Goal: Task Accomplishment & Management: Manage account settings

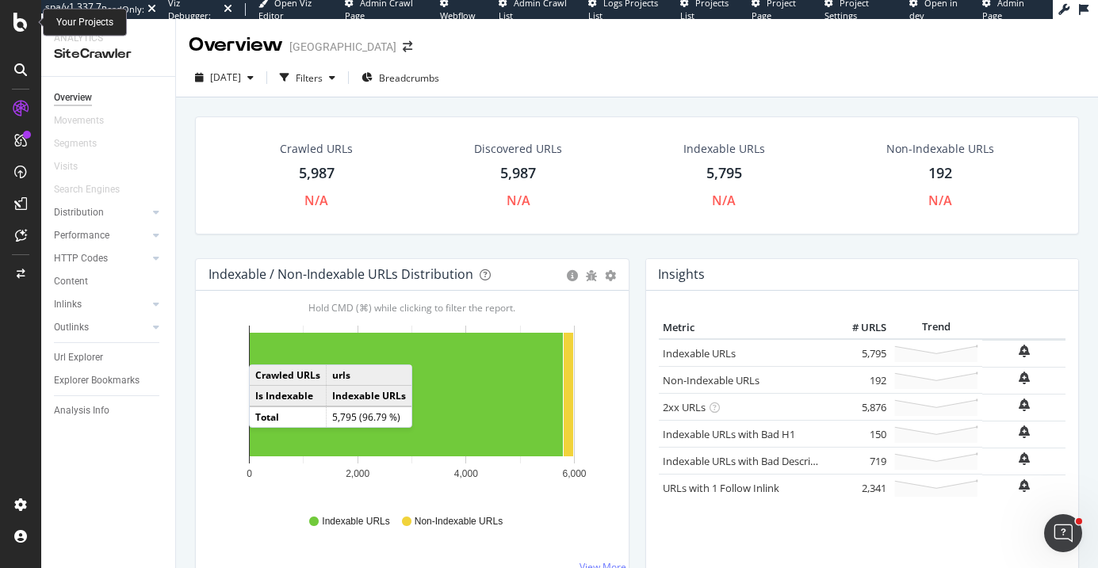
click at [14, 25] on icon at bounding box center [20, 22] width 14 height 19
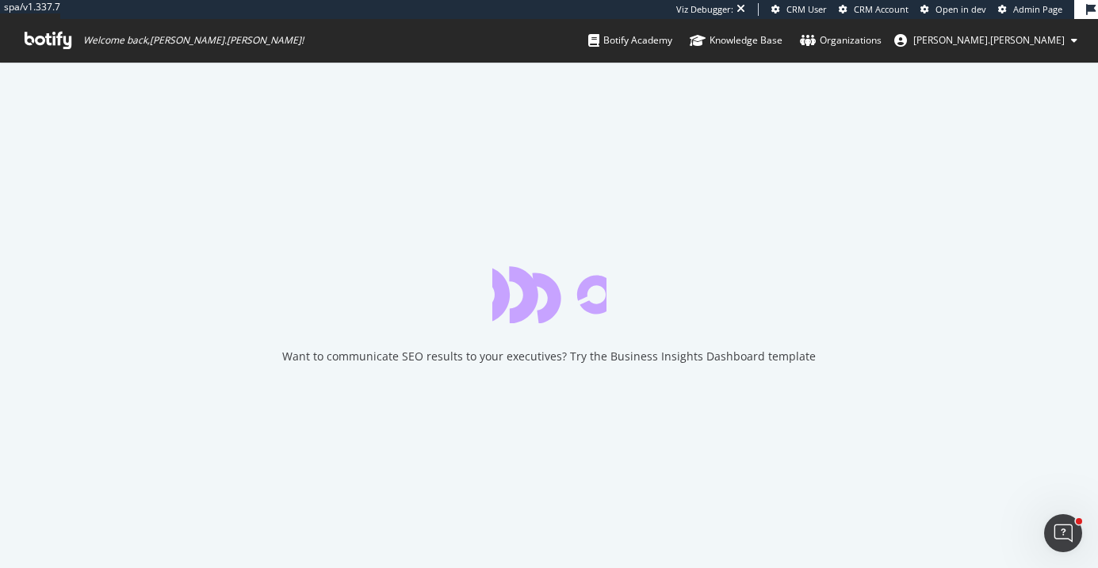
click at [1017, 11] on span "Admin Page" at bounding box center [1037, 9] width 49 height 12
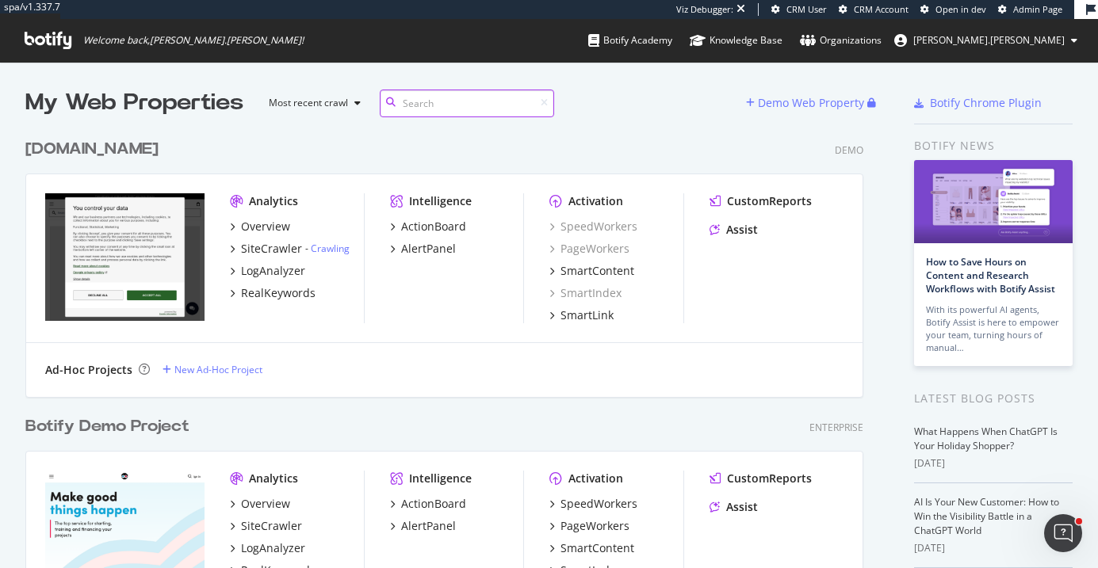
scroll to position [5658, 850]
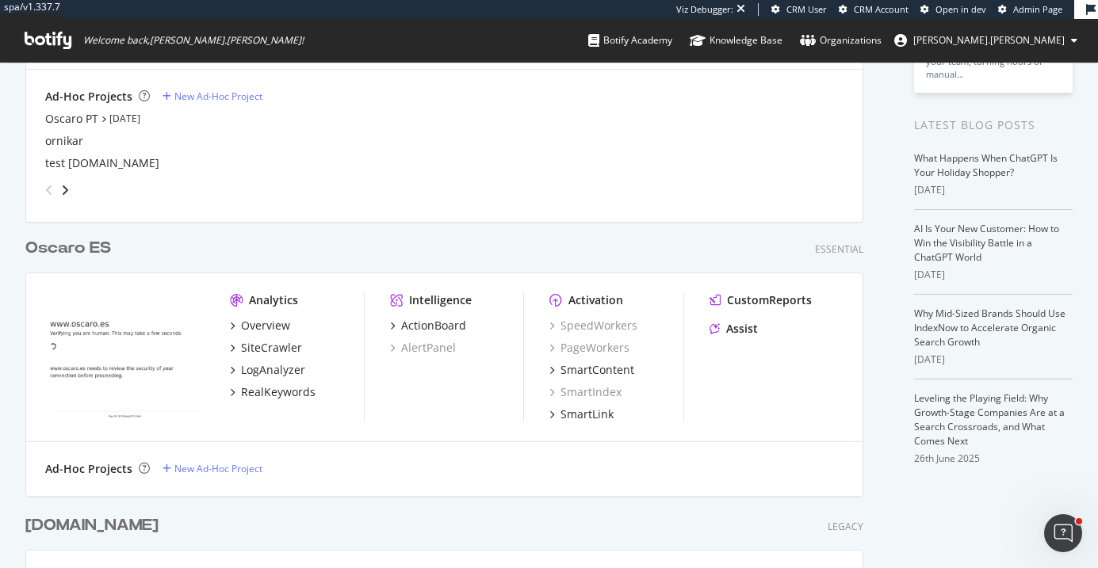
scroll to position [449, 0]
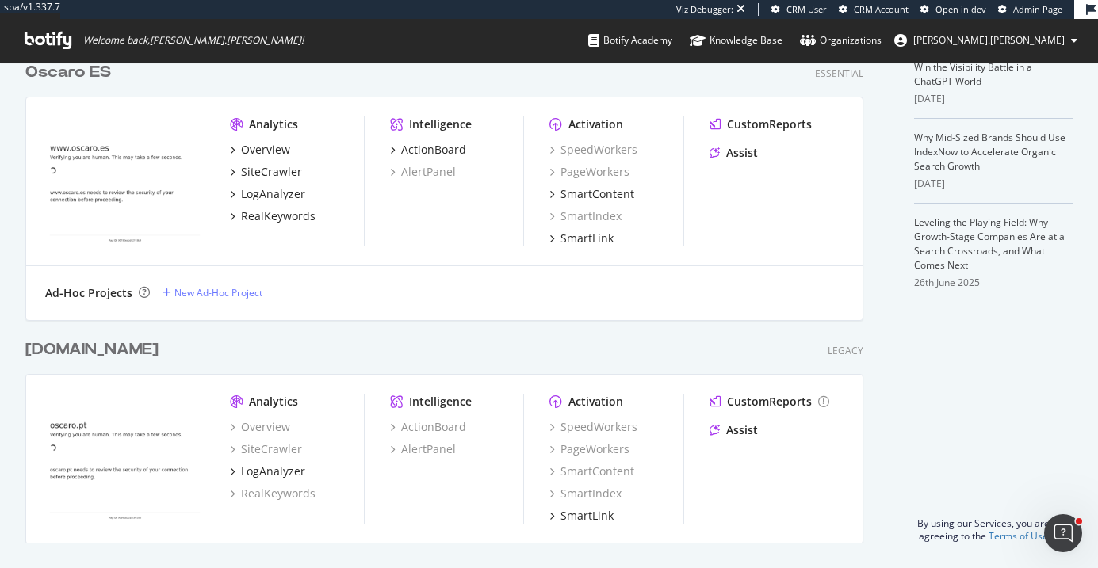
click at [78, 348] on div "Oscaro.pt" at bounding box center [91, 349] width 133 height 23
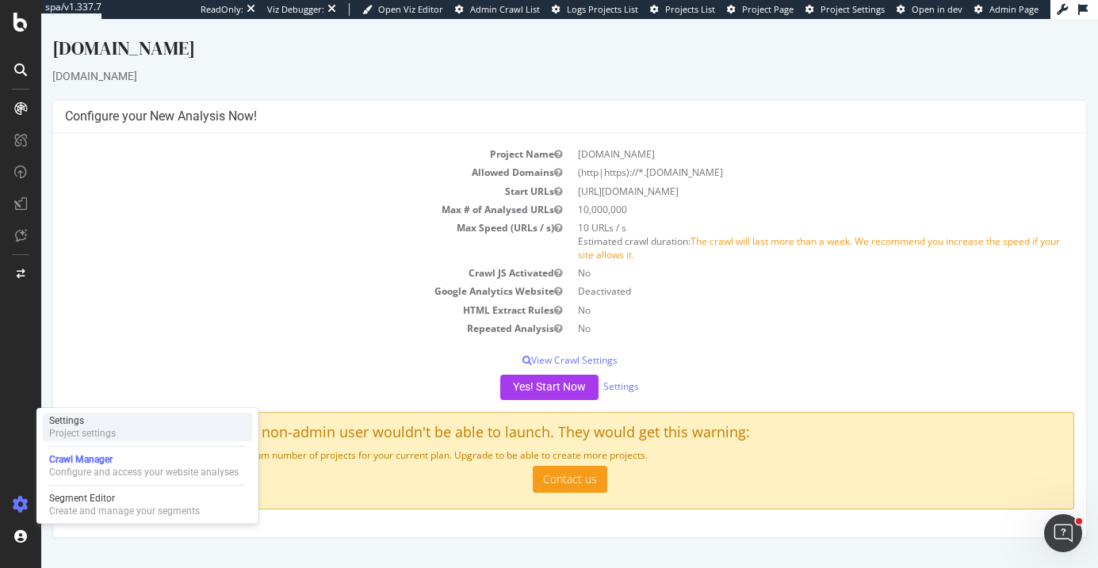
click at [67, 419] on div "Settings" at bounding box center [82, 421] width 67 height 13
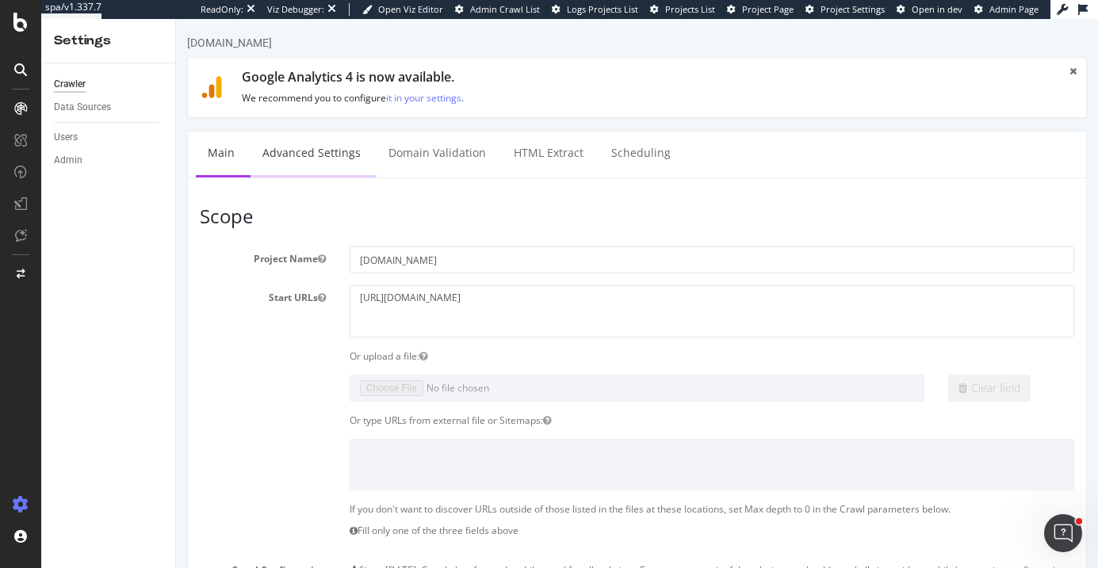
click at [332, 137] on link "Advanced Settings" at bounding box center [311, 154] width 122 height 44
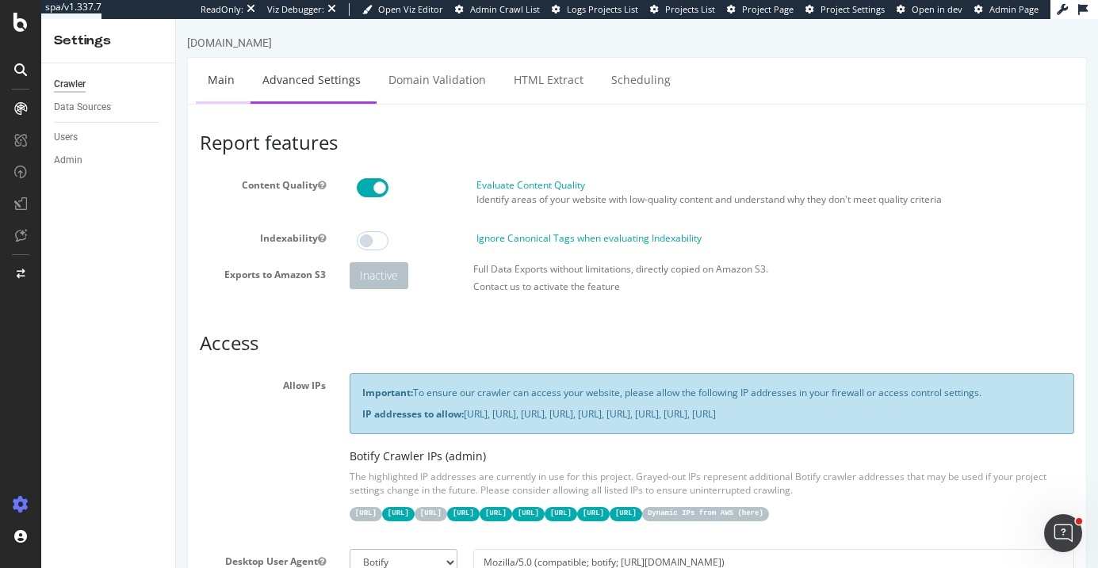
click at [216, 74] on link "Main" at bounding box center [221, 80] width 51 height 44
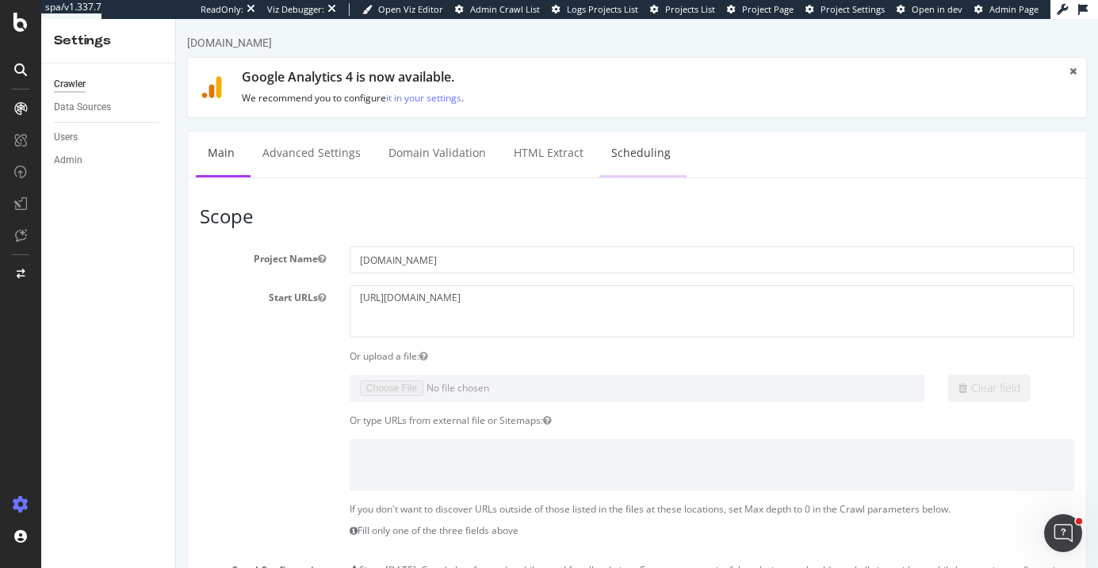
click at [627, 149] on link "Scheduling" at bounding box center [640, 154] width 83 height 44
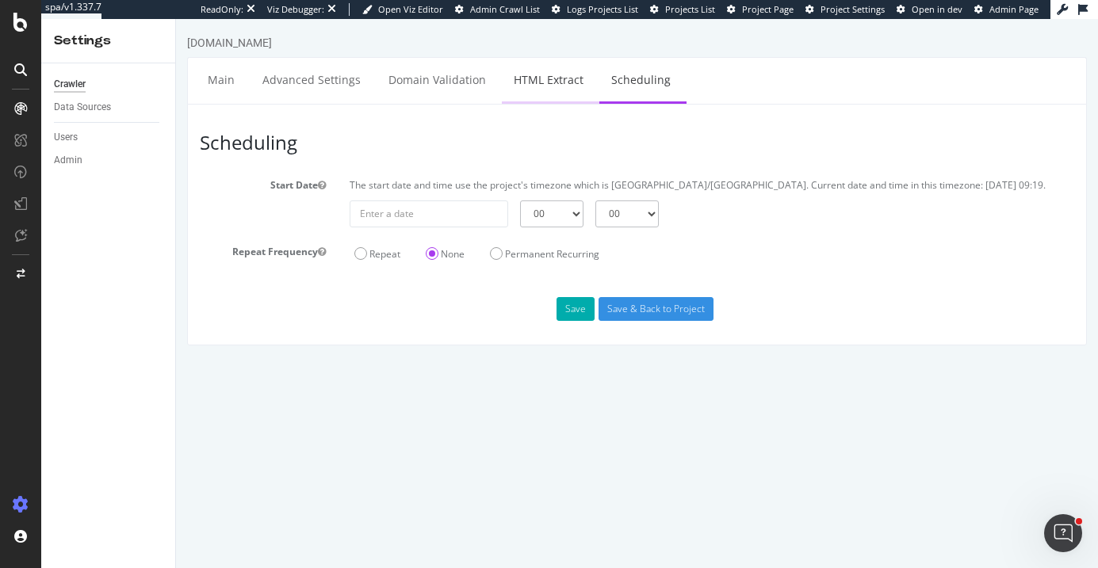
click at [553, 85] on link "HTML Extract" at bounding box center [549, 80] width 94 height 44
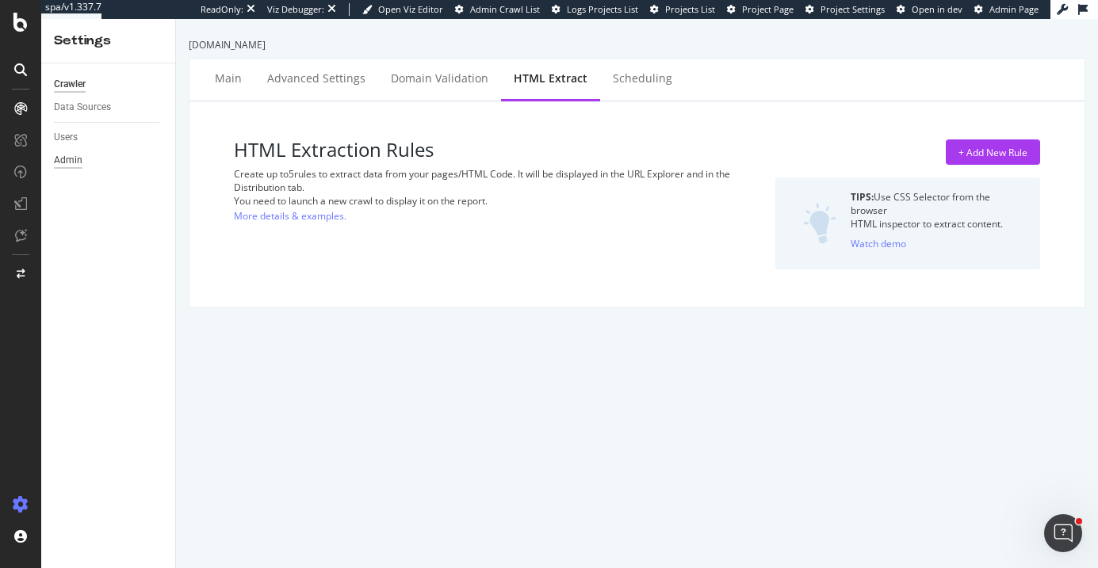
click at [66, 160] on div "Admin" at bounding box center [68, 160] width 29 height 17
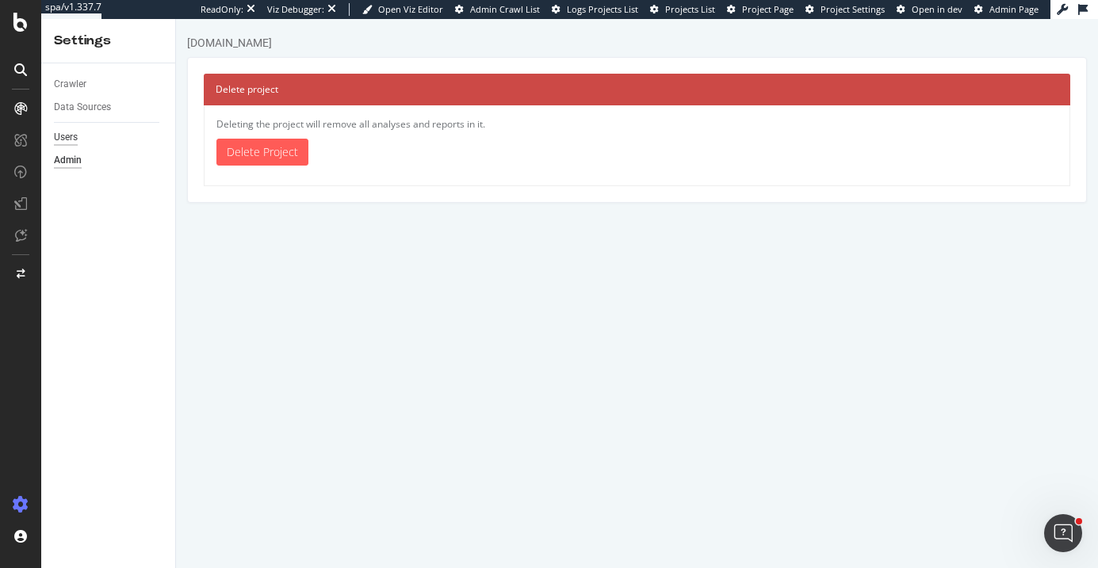
click at [66, 142] on div "Users" at bounding box center [66, 137] width 24 height 17
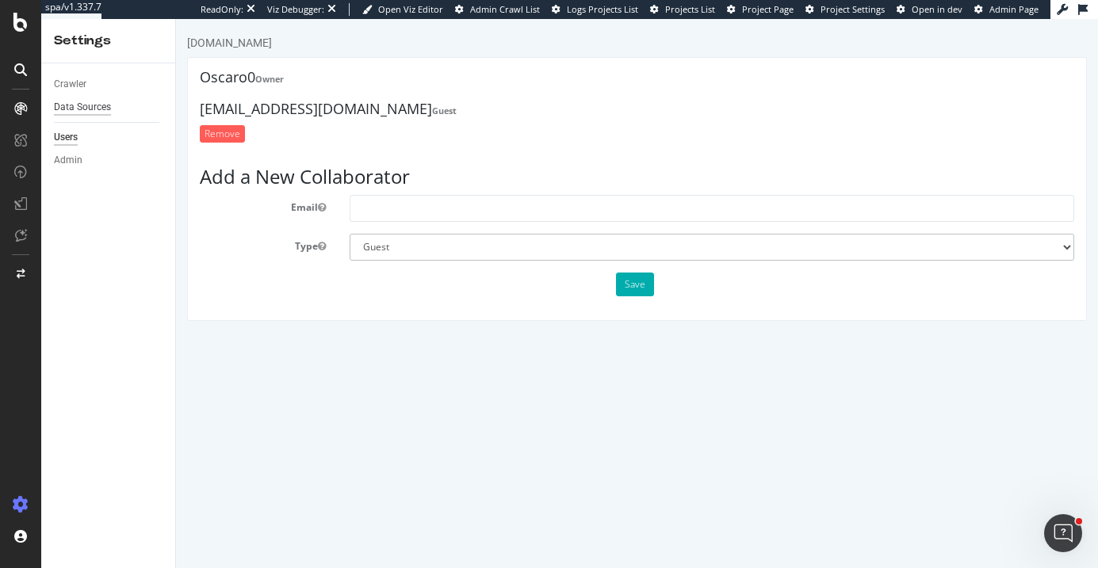
click at [74, 101] on div "Data Sources" at bounding box center [82, 107] width 57 height 17
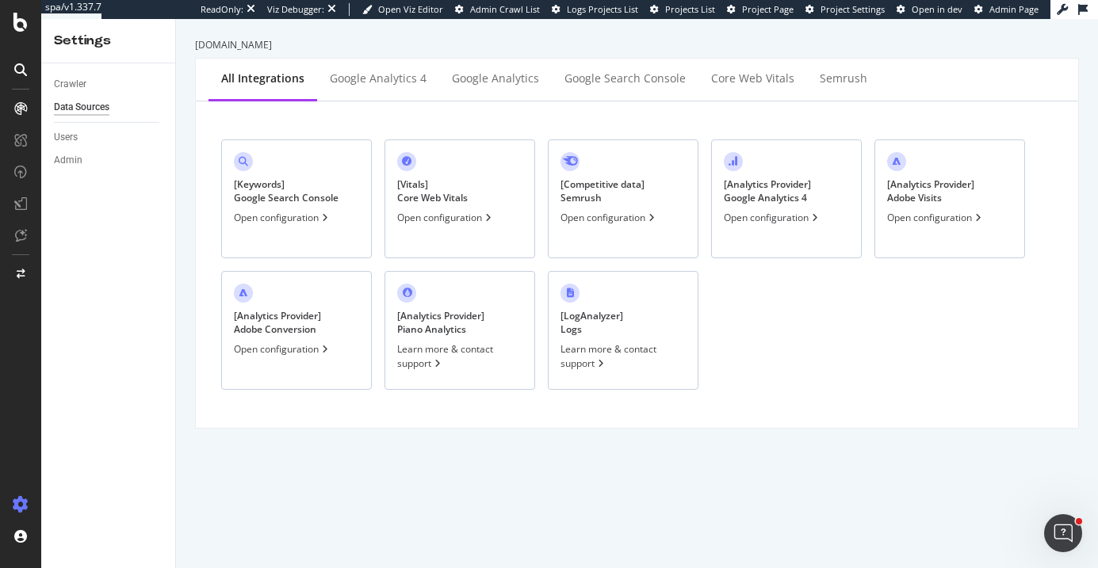
click at [77, 75] on div "Crawler" at bounding box center [114, 84] width 121 height 23
click at [75, 84] on div "Crawler" at bounding box center [70, 84] width 32 height 17
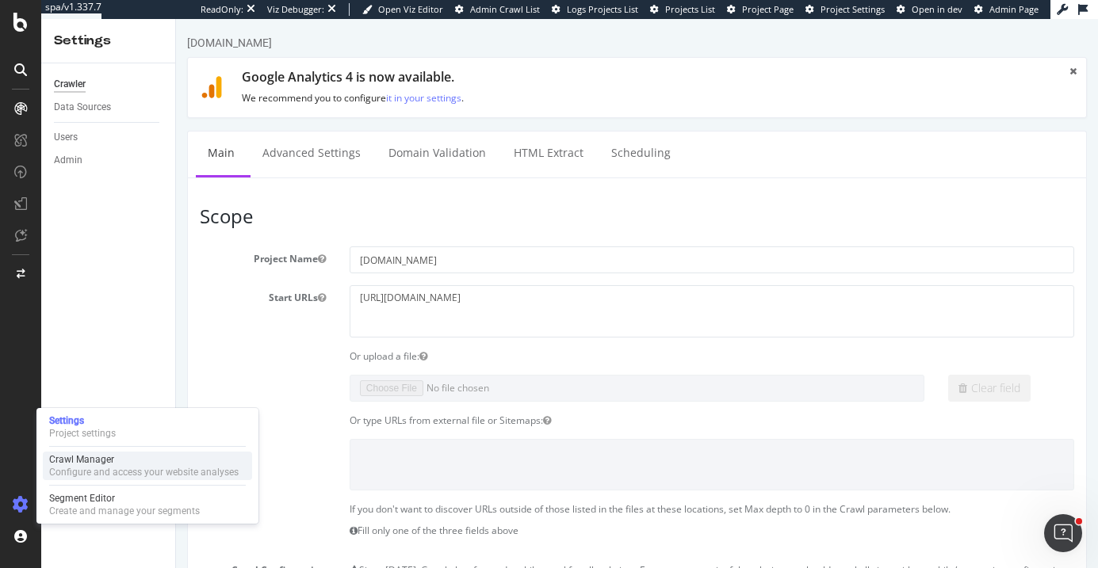
click at [83, 472] on div "Configure and access your website analyses" at bounding box center [143, 472] width 189 height 13
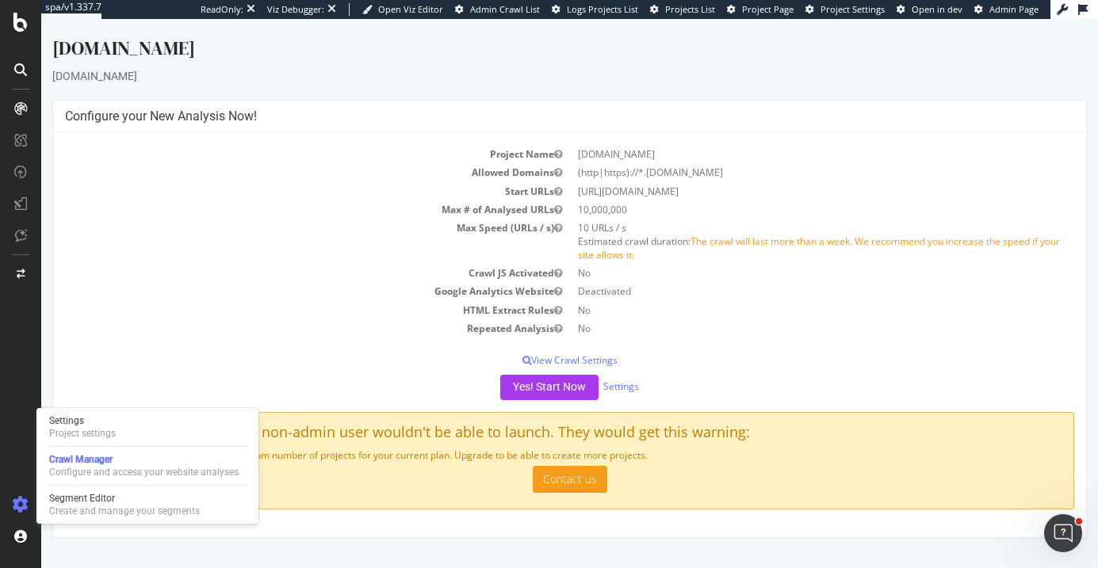
click at [316, 334] on td "Repeated Analysis" at bounding box center [317, 328] width 505 height 18
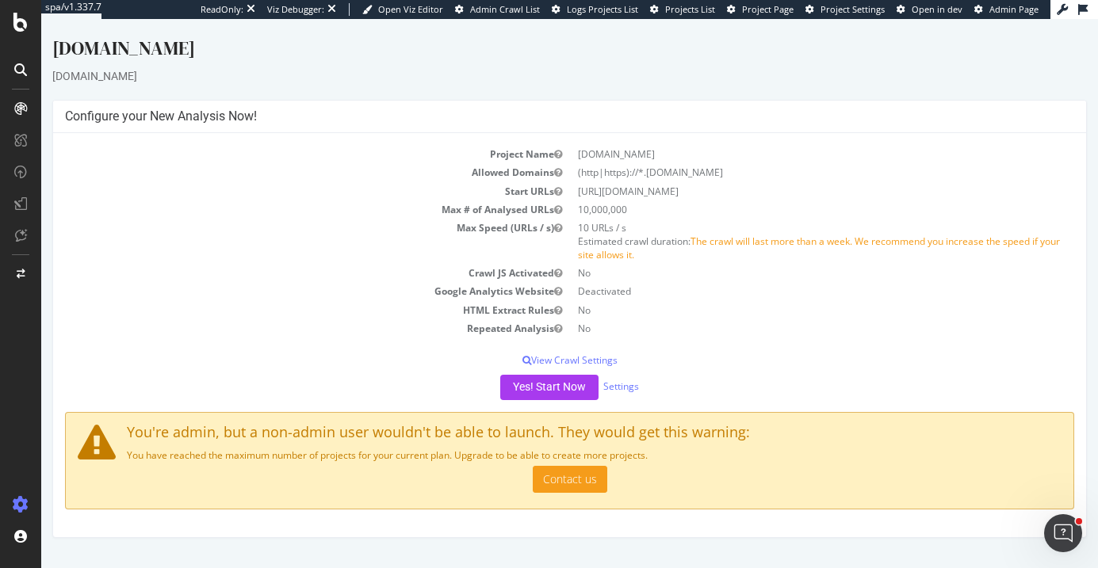
drag, startPoint x: 687, startPoint y: 188, endPoint x: 596, endPoint y: 185, distance: 91.2
click at [596, 185] on td "https://www.oscaro.pt/" at bounding box center [822, 191] width 505 height 18
click at [367, 264] on td "Crawl JS Activated" at bounding box center [317, 273] width 505 height 18
click at [1012, 10] on span "Admin Page" at bounding box center [1013, 9] width 49 height 12
